Goal: Check status: Check status

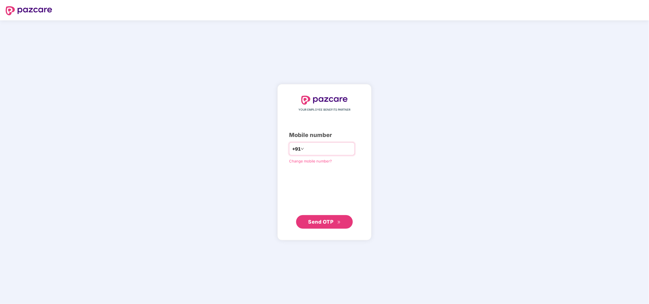
click at [316, 146] on input "number" at bounding box center [328, 149] width 46 height 9
type input "**********"
click at [289, 182] on div "**********" at bounding box center [324, 162] width 71 height 133
click at [317, 220] on span "Send OTP" at bounding box center [320, 222] width 25 height 6
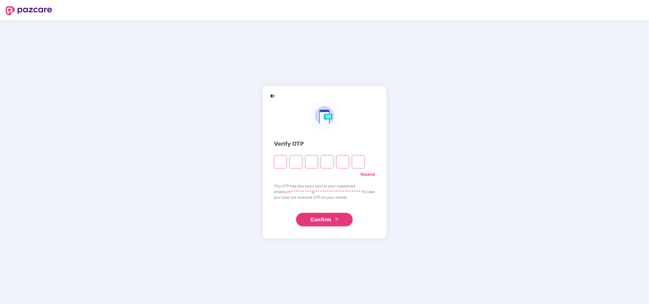
paste input "*"
type input "*"
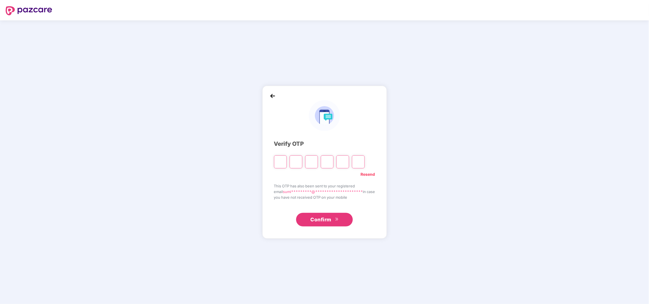
type input "*"
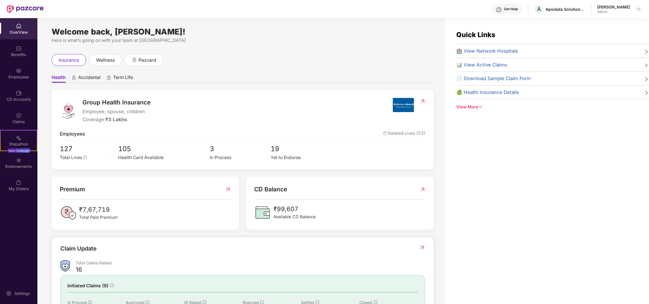
click at [345, 57] on div "insurance wellness pazcard" at bounding box center [243, 60] width 382 height 12
click at [481, 153] on div "Quick Links 🏥 View Network Hospitals 📊 View Active Claims 📄 Download Sample Cla…" at bounding box center [547, 170] width 204 height 304
click at [337, 245] on div "Claim Update" at bounding box center [242, 253] width 365 height 16
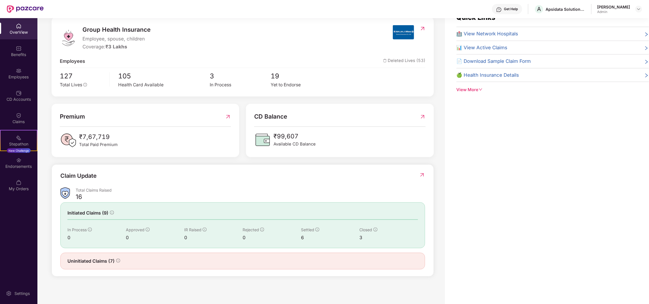
scroll to position [18, 0]
click at [137, 172] on div "Claim Update" at bounding box center [242, 179] width 365 height 16
click at [16, 48] on img at bounding box center [19, 49] width 6 height 6
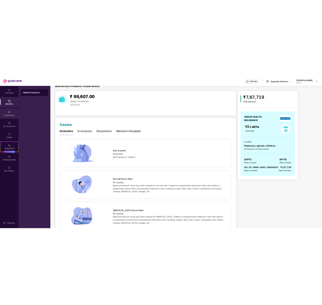
scroll to position [0, 0]
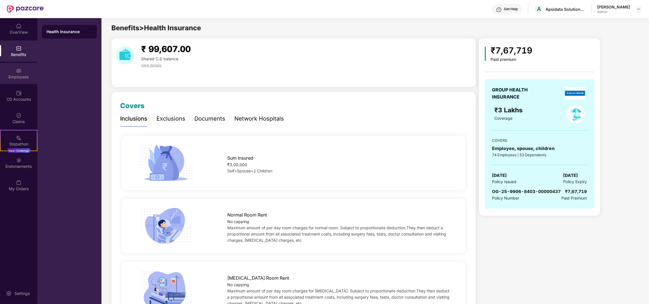
click at [19, 73] on img at bounding box center [19, 71] width 6 height 6
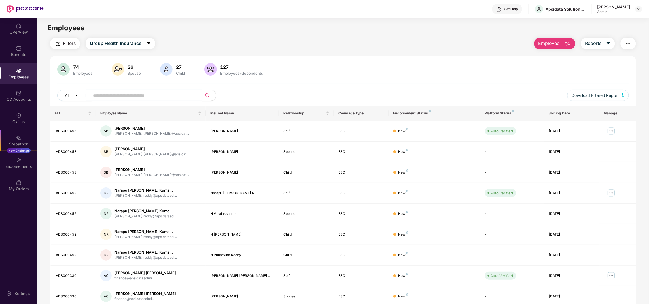
click at [390, 82] on div "74 Employees 26 Spouse 27 Child [DEMOGRAPHIC_DATA] Employees+dependents All Dow…" at bounding box center [343, 84] width 586 height 43
click at [618, 93] on span "Download Filtered Report" at bounding box center [595, 95] width 47 height 6
click at [157, 97] on input "text" at bounding box center [144, 95] width 102 height 9
type input "*******"
